Goal: Task Accomplishment & Management: Use online tool/utility

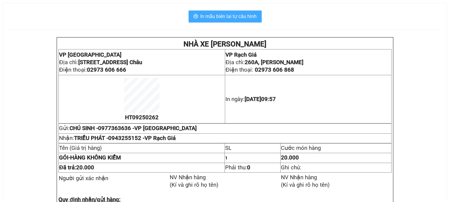
click at [220, 12] on button "In mẫu biên lai tự cấu hình" at bounding box center [225, 16] width 73 height 12
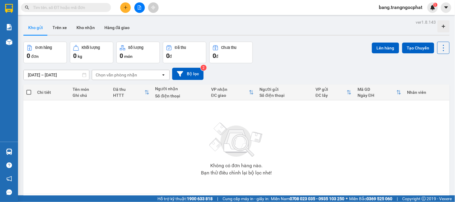
click at [385, 68] on div "09/09/2025 – 11/09/2025 Press the down arrow key to interact with the calendar …" at bounding box center [236, 74] width 426 height 12
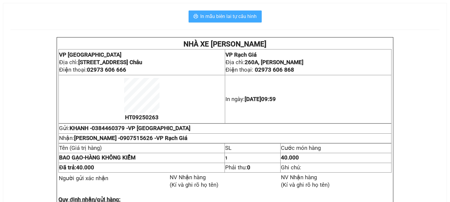
click at [243, 19] on span "In mẫu biên lai tự cấu hình" at bounding box center [229, 16] width 56 height 7
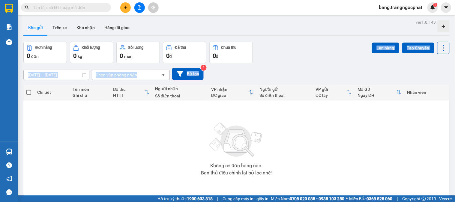
drag, startPoint x: 331, startPoint y: 63, endPoint x: 315, endPoint y: 10, distance: 55.2
click at [331, 62] on div "ver 1.8.143 Kho gửi Trên xe Kho nhận Hàng đã giao Đơn hàng 0 đơn Khối lượng 0 k…" at bounding box center [236, 119] width 431 height 202
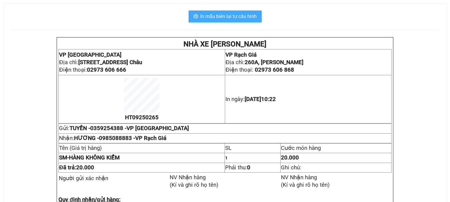
click at [239, 19] on span "In mẫu biên lai tự cấu hình" at bounding box center [229, 16] width 56 height 7
click at [241, 14] on span "In mẫu biên lai tự cấu hình" at bounding box center [229, 16] width 56 height 7
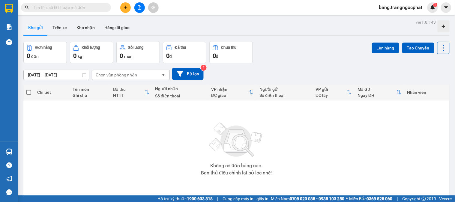
click at [310, 59] on div "Đơn hàng 0 đơn Khối lượng 0 kg Số lượng 0 món Đã thu 0 đ Chưa thu 0 đ Lên hàng …" at bounding box center [236, 53] width 426 height 22
